Goal: Find specific page/section

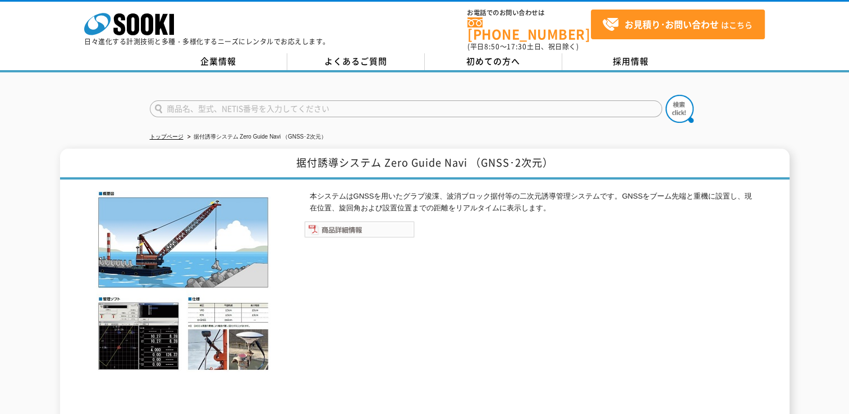
click at [357, 221] on img at bounding box center [359, 229] width 111 height 17
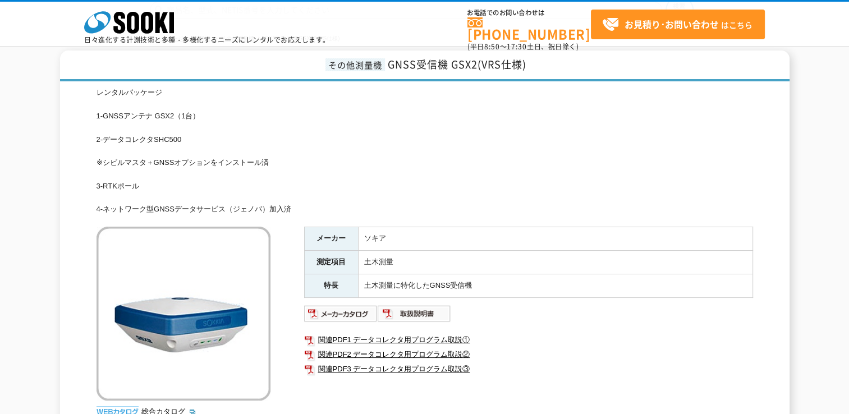
scroll to position [112, 0]
